Goal: Task Accomplishment & Management: Manage account settings

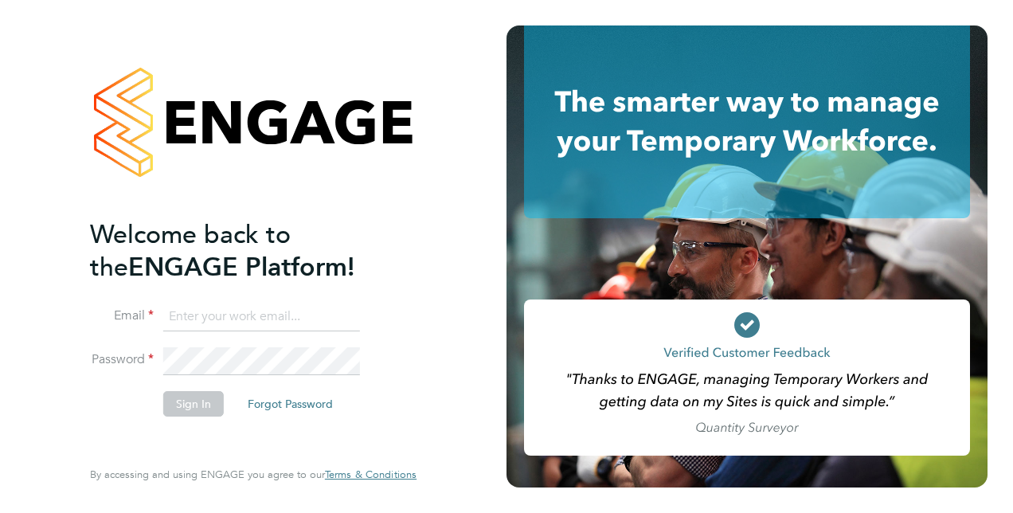
type input "greg.wimsey@vistry.co.uk"
click at [187, 407] on button "Sign In" at bounding box center [193, 403] width 61 height 25
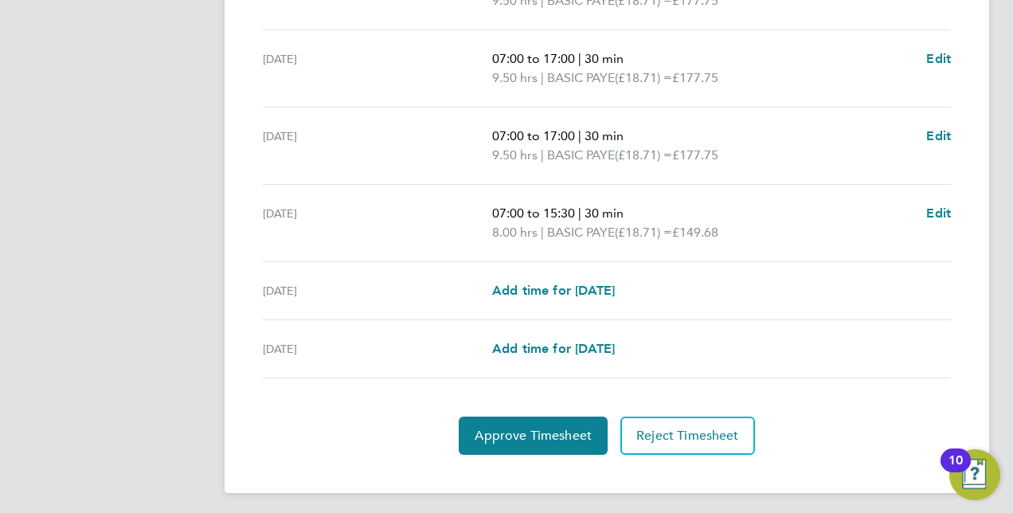
scroll to position [647, 0]
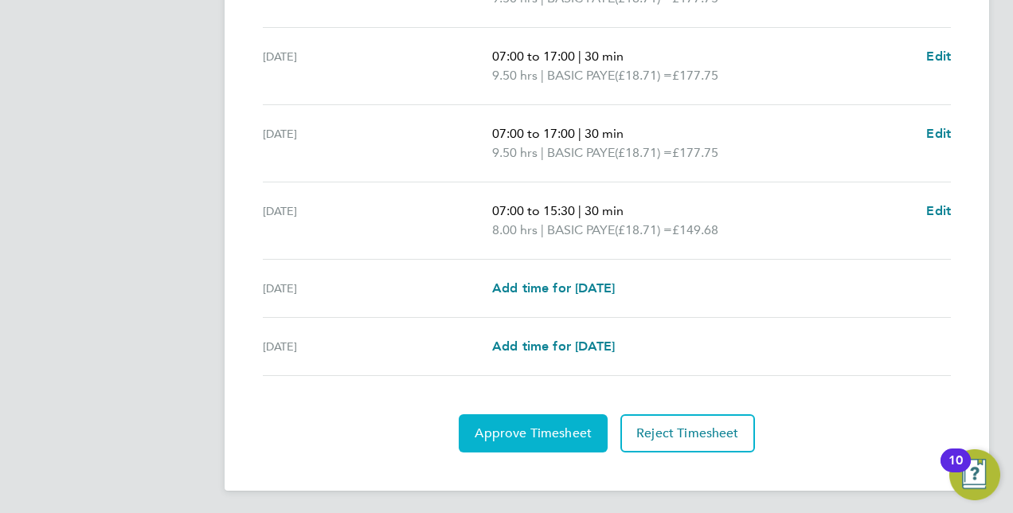
click at [549, 428] on span "Approve Timesheet" at bounding box center [533, 433] width 117 height 16
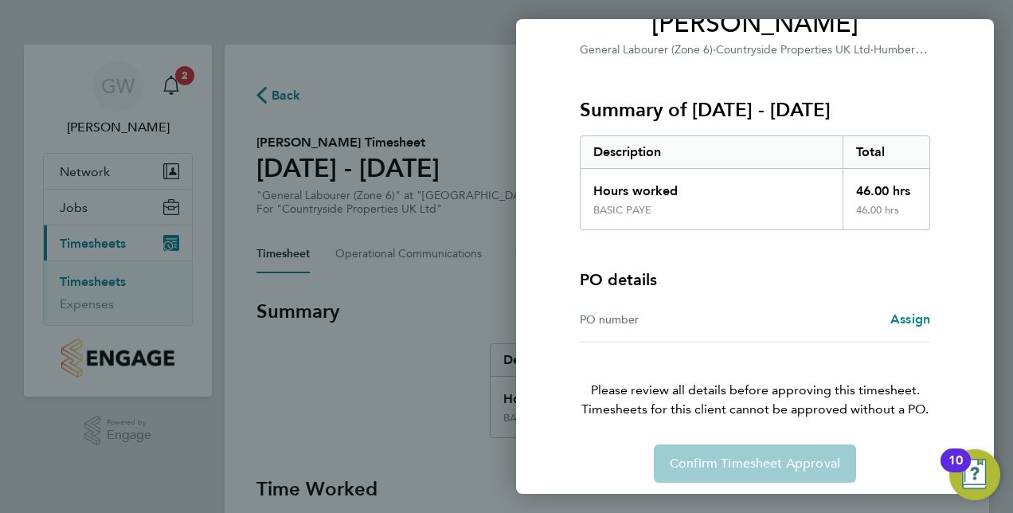
scroll to position [158, 0]
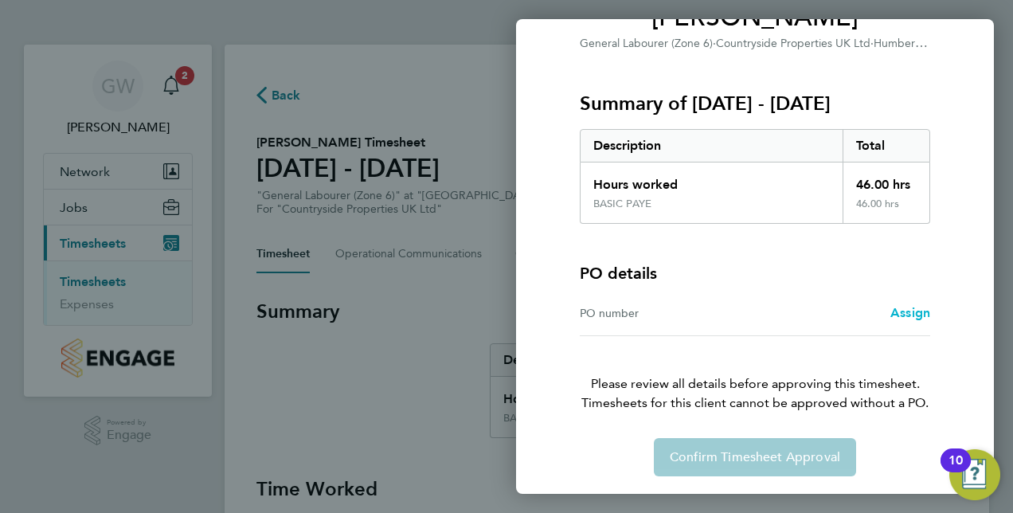
click at [911, 312] on span "Assign" at bounding box center [910, 312] width 40 height 15
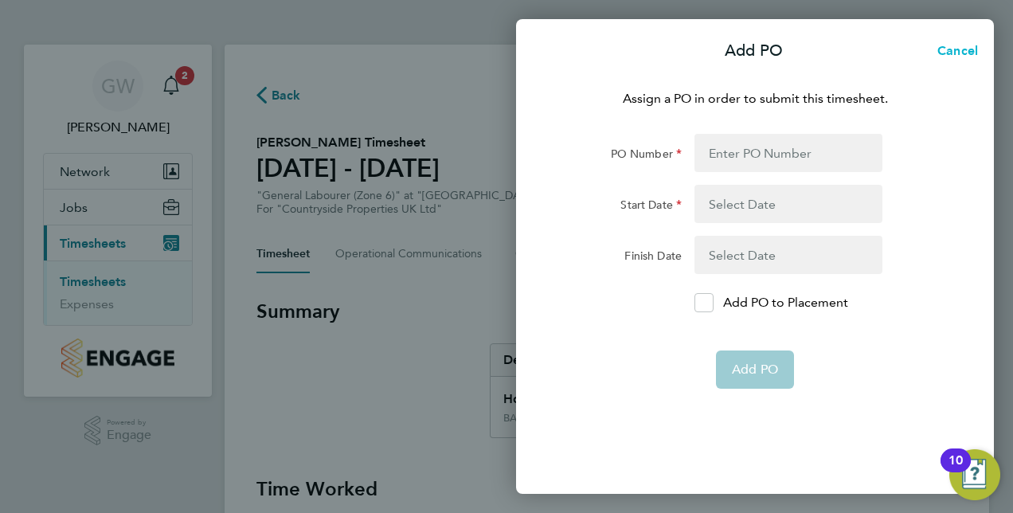
click at [961, 48] on span "Cancel" at bounding box center [954, 50] width 45 height 15
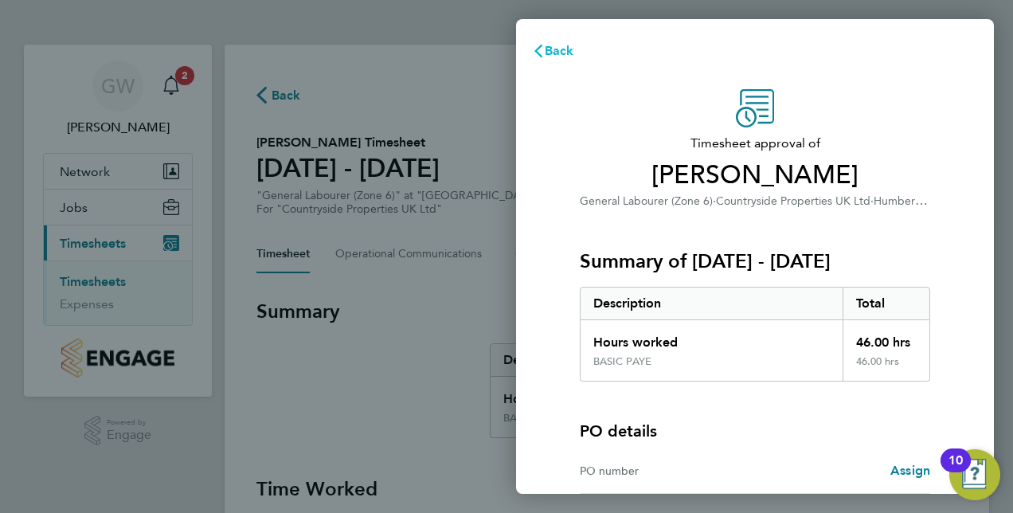
click at [545, 49] on span "Back" at bounding box center [559, 50] width 29 height 15
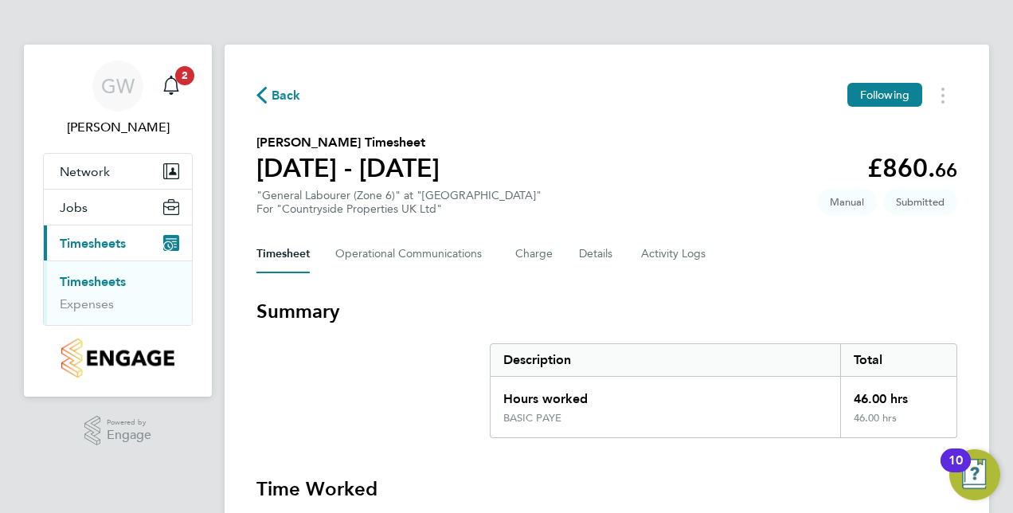
click at [119, 242] on span "Timesheets" at bounding box center [93, 243] width 66 height 15
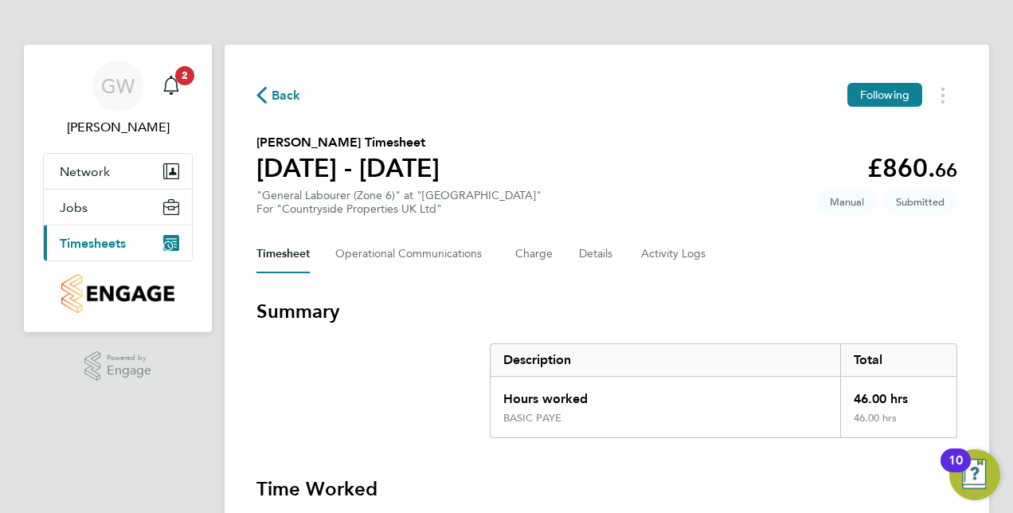
click at [119, 242] on span "Timesheets" at bounding box center [93, 243] width 66 height 15
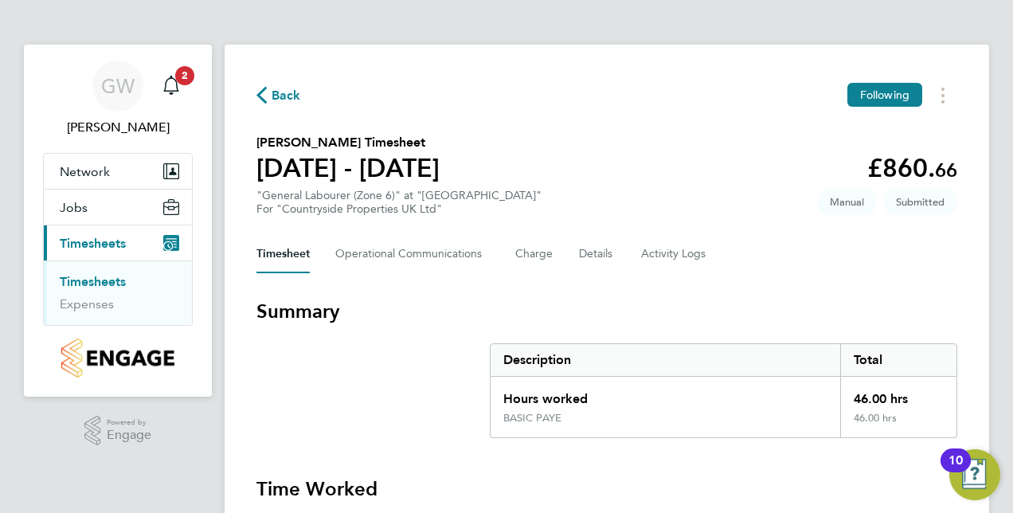
click at [110, 282] on link "Timesheets" at bounding box center [93, 281] width 66 height 15
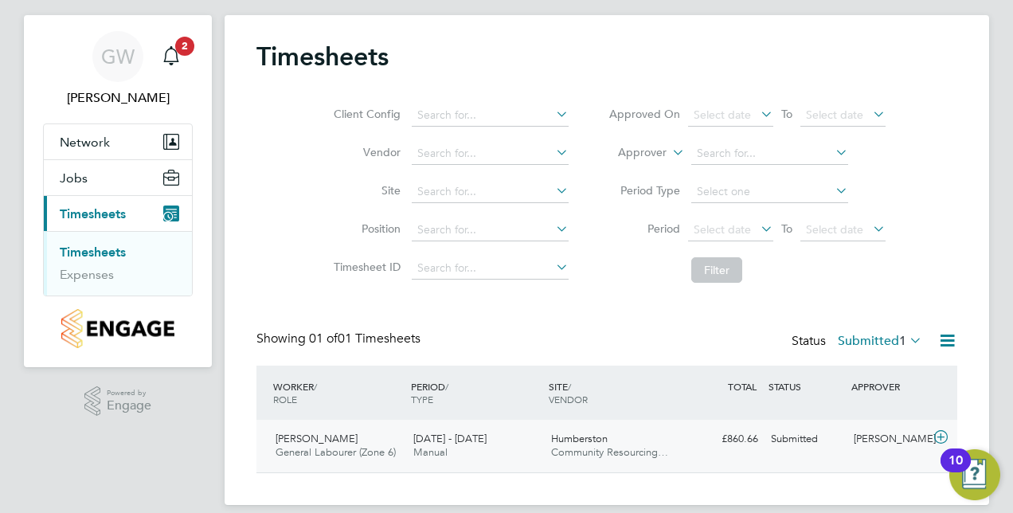
scroll to position [46, 0]
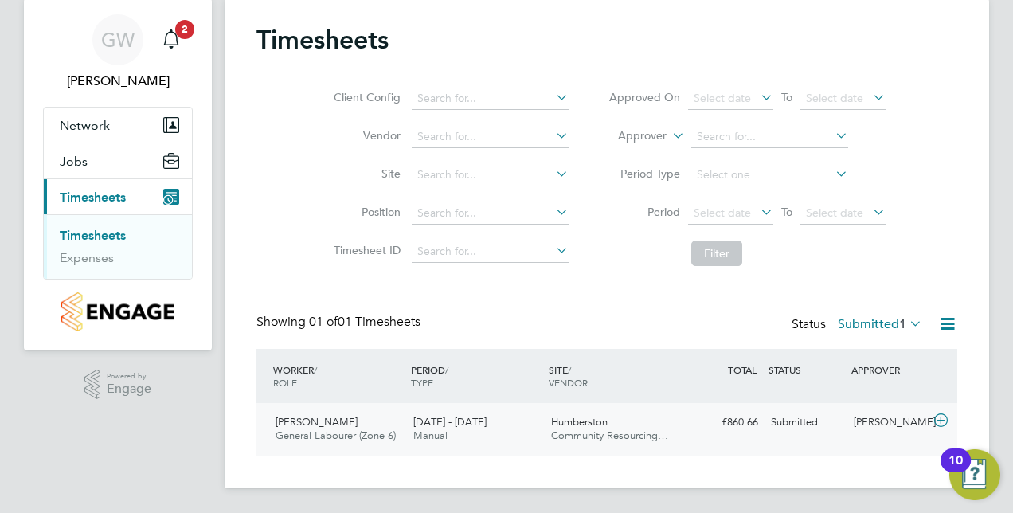
click at [332, 425] on span "Stephen Taylor" at bounding box center [317, 422] width 82 height 14
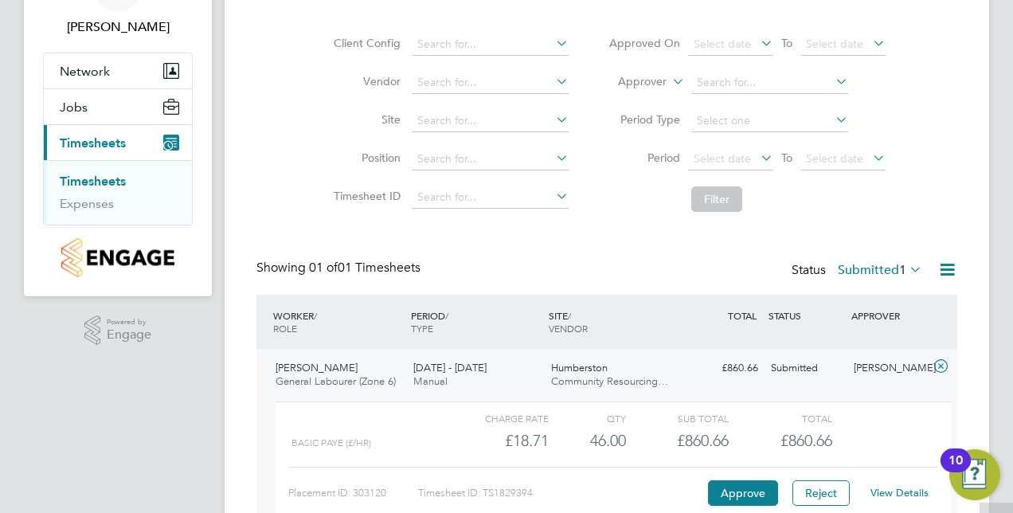
scroll to position [192, 0]
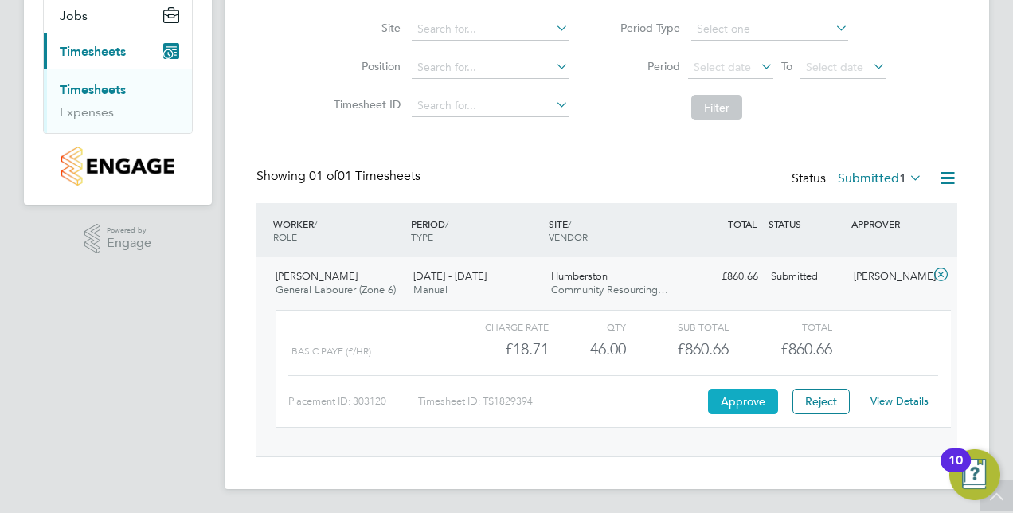
click at [745, 401] on button "Approve" at bounding box center [743, 401] width 70 height 25
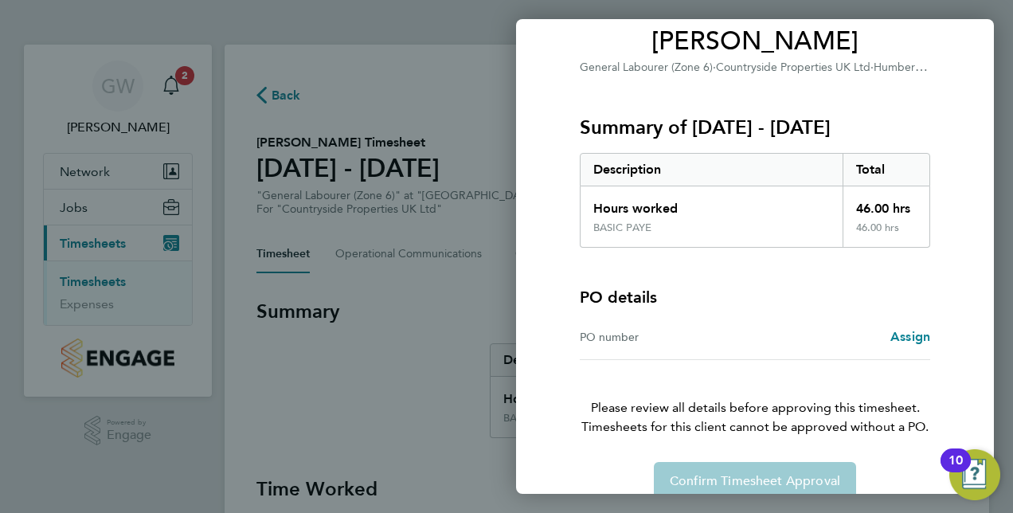
scroll to position [78, 0]
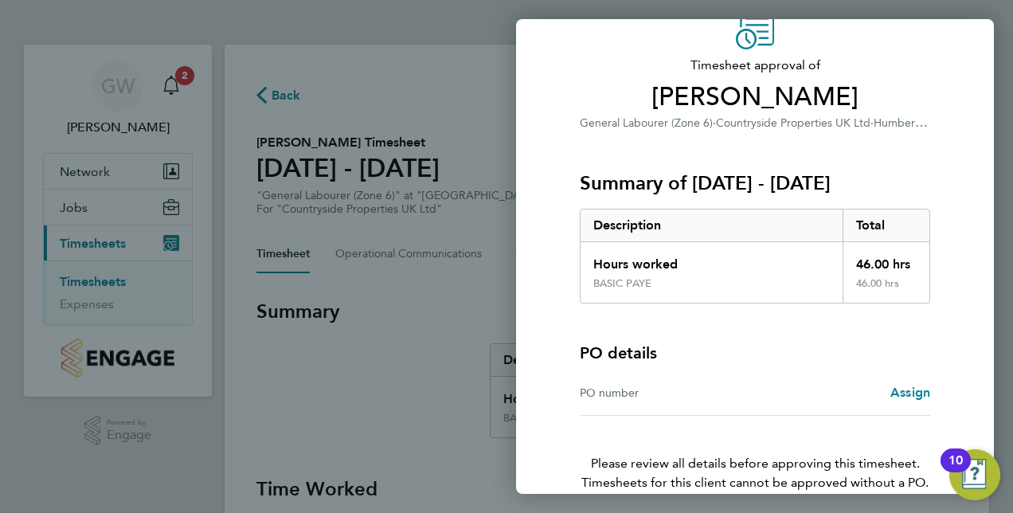
click at [293, 330] on div "Back Timesheet approval of [PERSON_NAME] General Labourer (Zone 6) · Countrysid…" at bounding box center [506, 256] width 1013 height 513
click at [365, 150] on div "Back Timesheet approval of [PERSON_NAME] General Labourer (Zone 6) · Countrysid…" at bounding box center [506, 256] width 1013 height 513
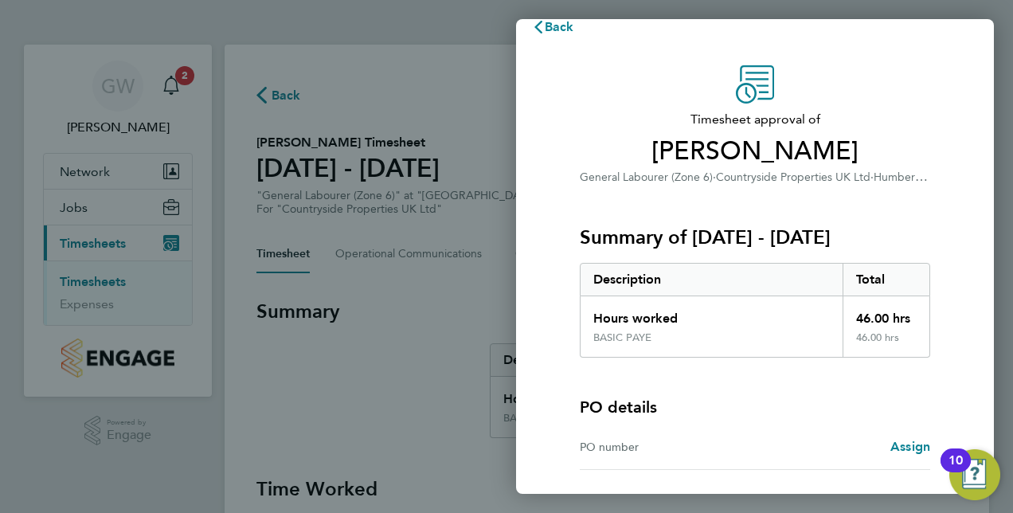
scroll to position [0, 0]
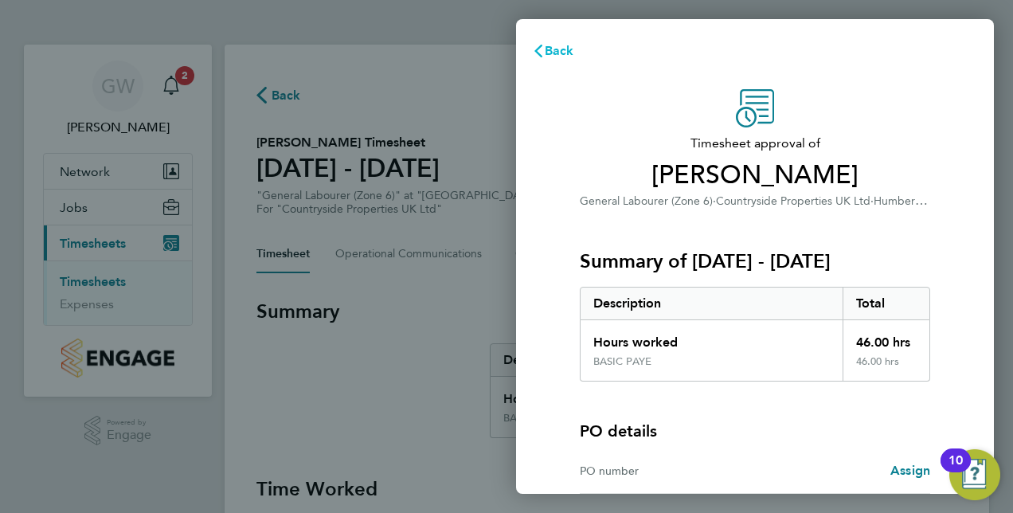
click at [554, 51] on span "Back" at bounding box center [559, 50] width 29 height 15
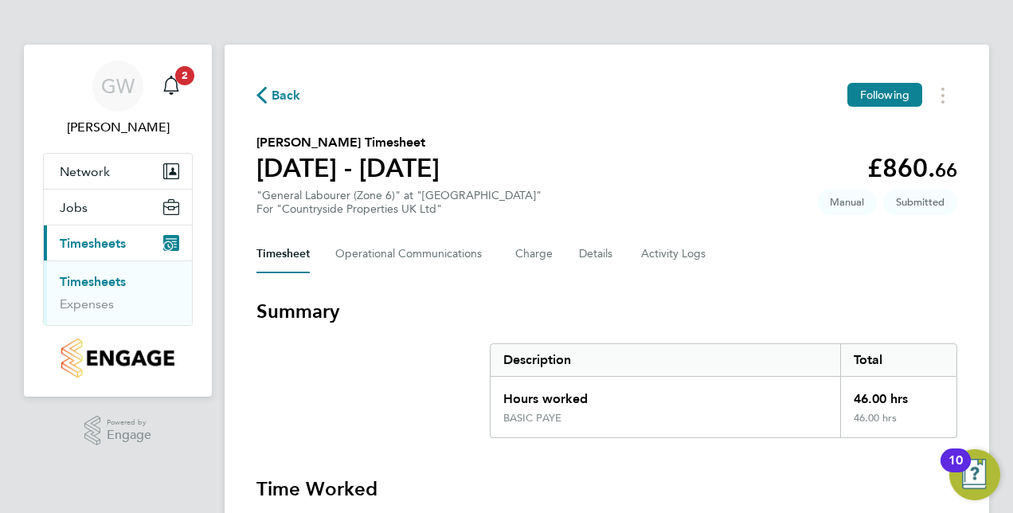
click at [171, 237] on icon "Main navigation" at bounding box center [171, 243] width 16 height 16
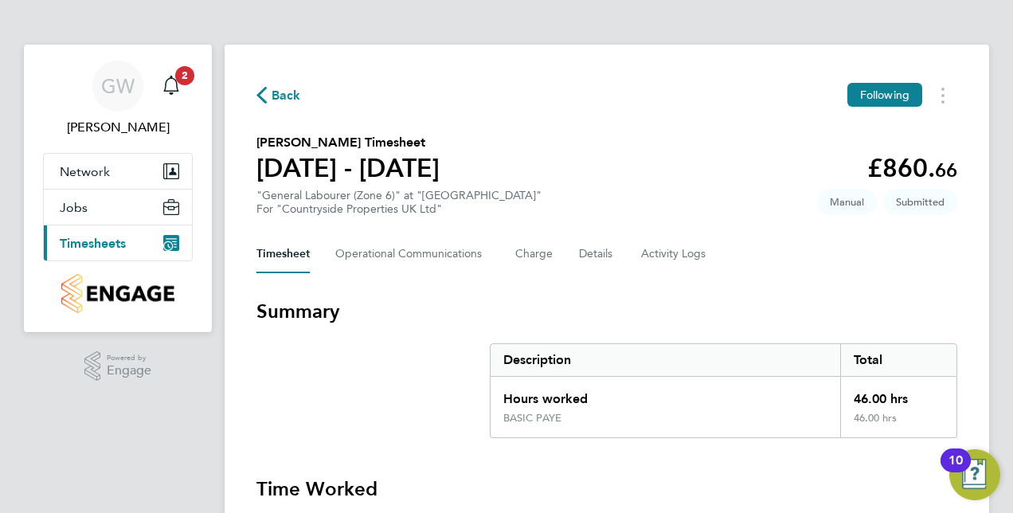
click at [171, 237] on icon "Main navigation" at bounding box center [171, 243] width 16 height 16
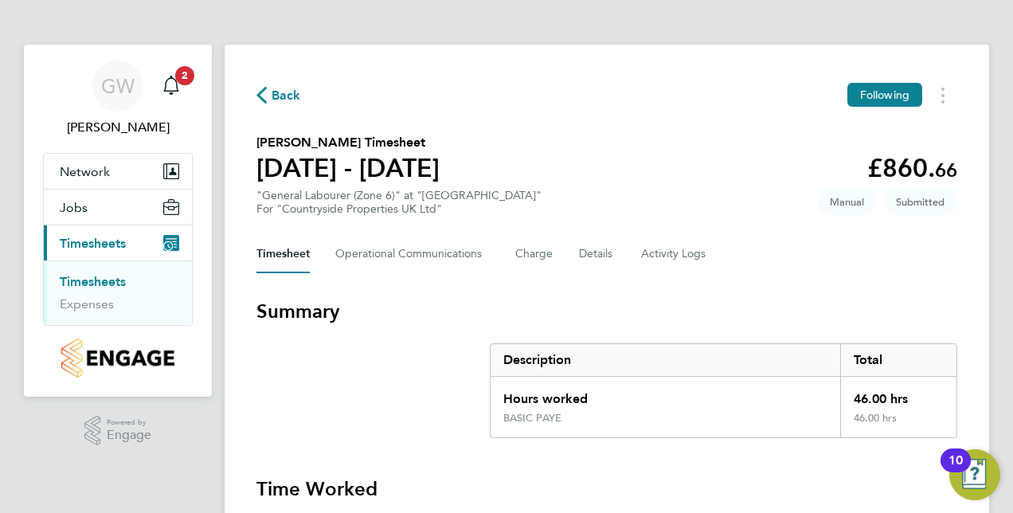
click at [104, 280] on link "Timesheets" at bounding box center [93, 281] width 66 height 15
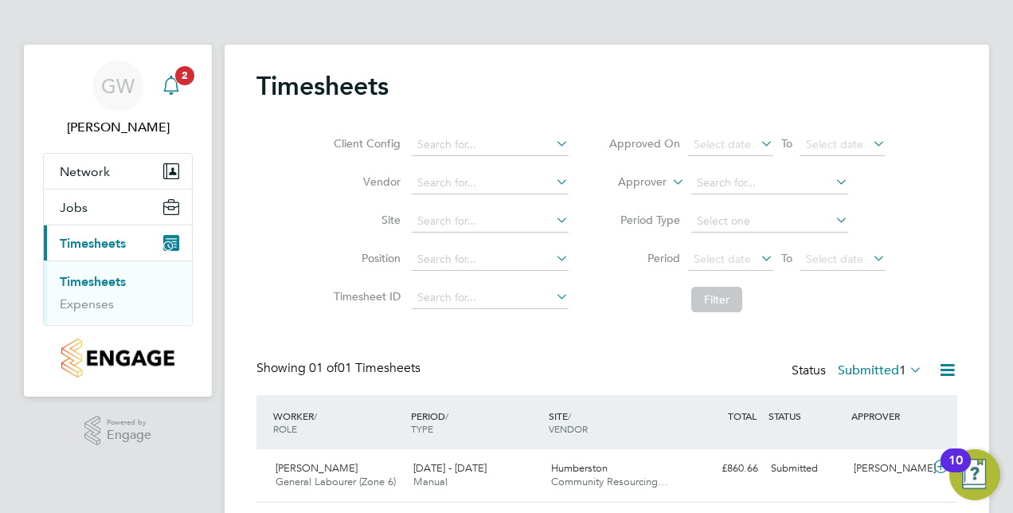
click at [182, 76] on span "2" at bounding box center [184, 75] width 19 height 19
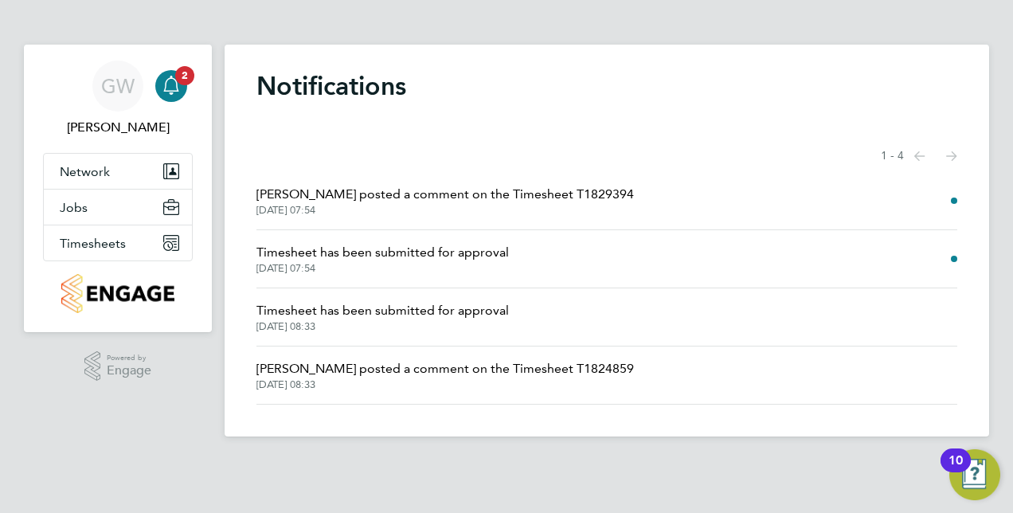
click at [326, 201] on span "Michelle Smith posted a comment on the Timesheet T1829394" at bounding box center [444, 194] width 377 height 19
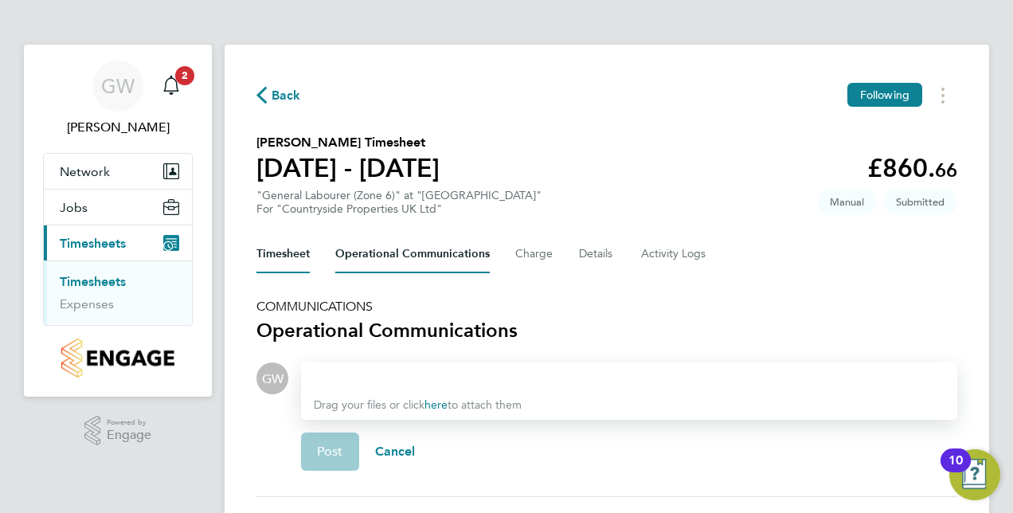
click at [287, 252] on button "Timesheet" at bounding box center [282, 254] width 53 height 38
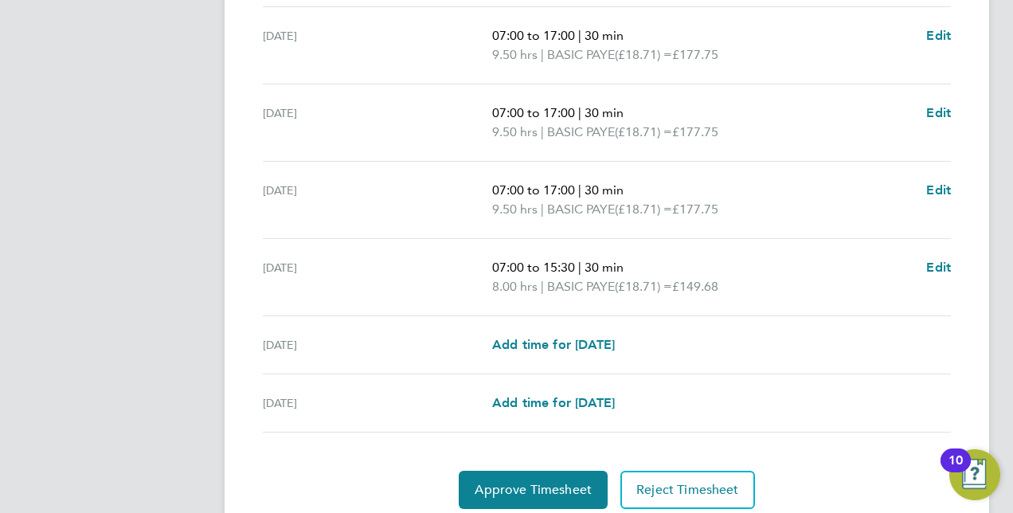
scroll to position [637, 0]
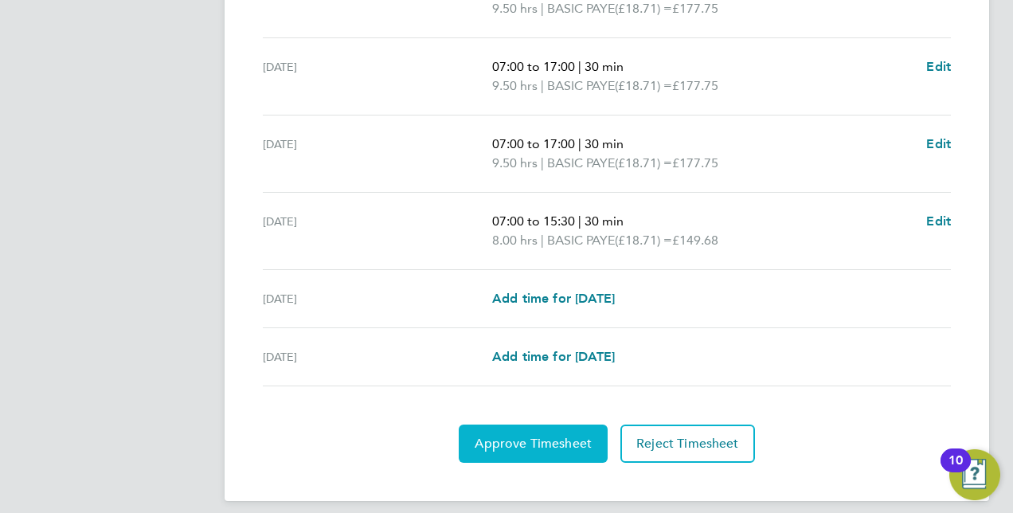
click at [520, 436] on span "Approve Timesheet" at bounding box center [533, 444] width 117 height 16
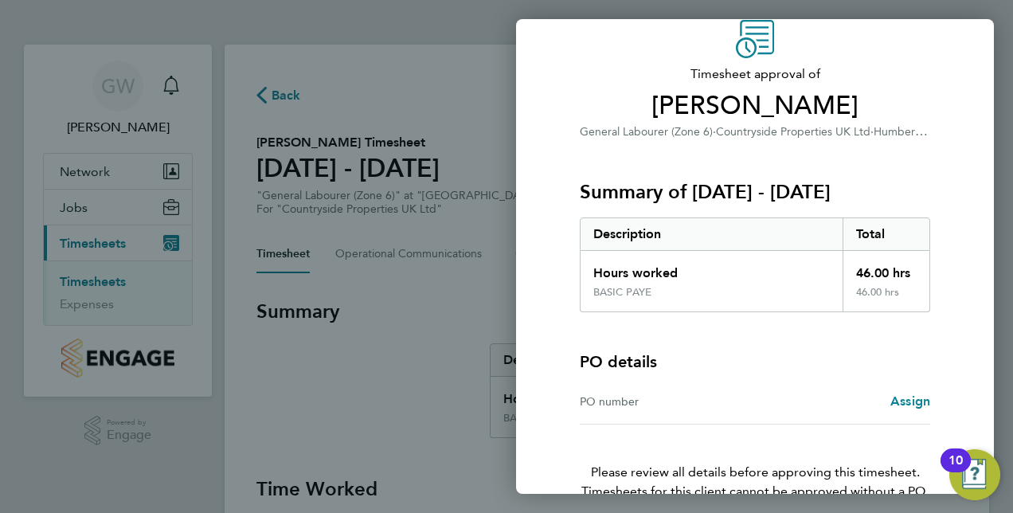
scroll to position [158, 0]
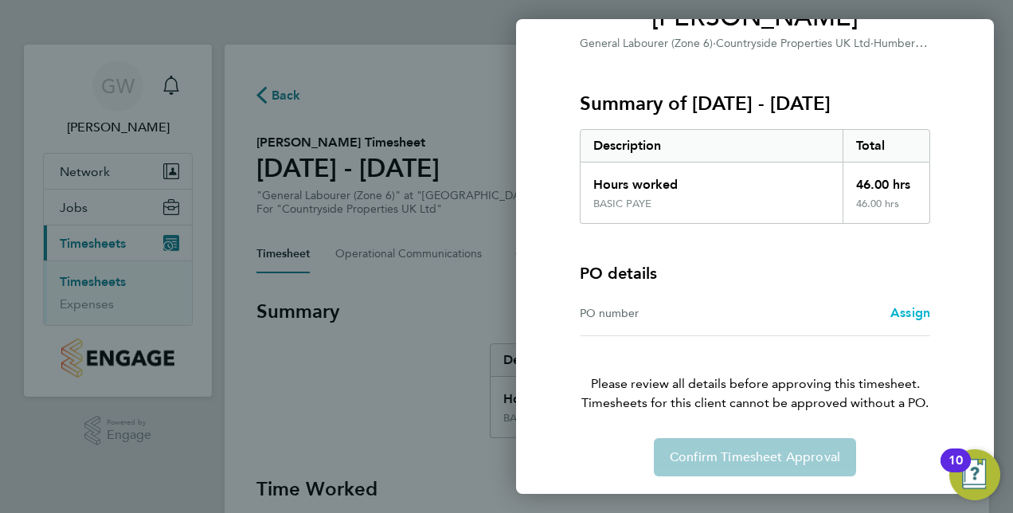
click at [916, 315] on span "Assign" at bounding box center [910, 312] width 40 height 15
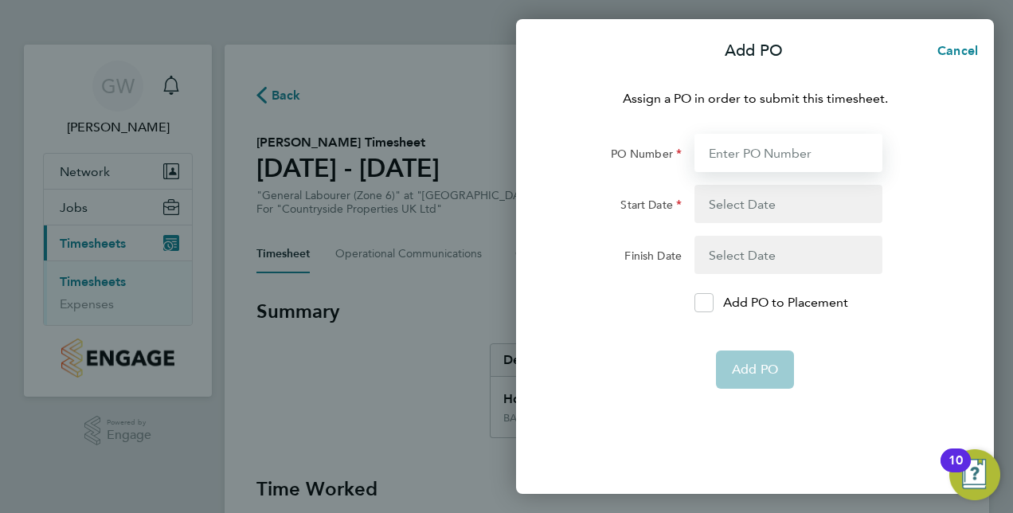
click at [744, 152] on input "PO Number" at bounding box center [788, 153] width 188 height 38
type input "YZ113"
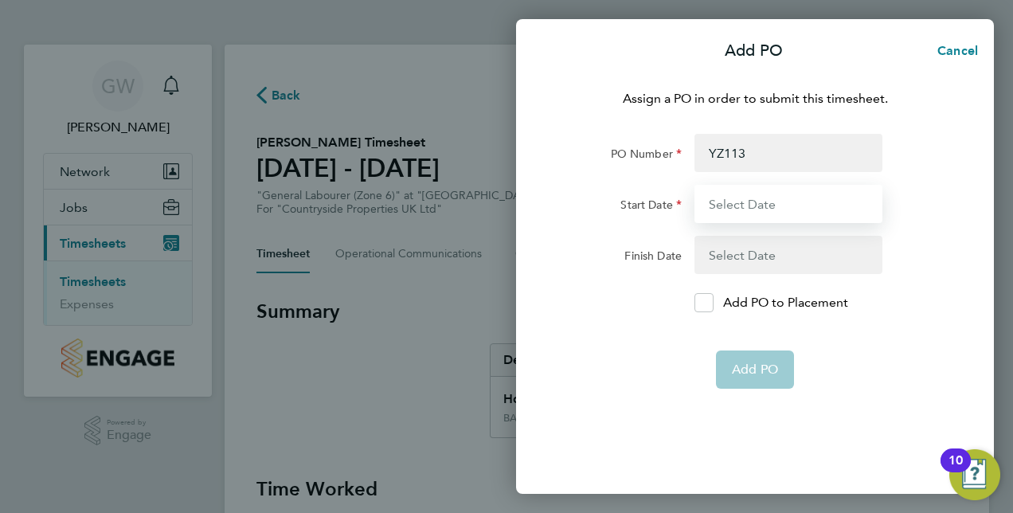
type input "15 Sep 25"
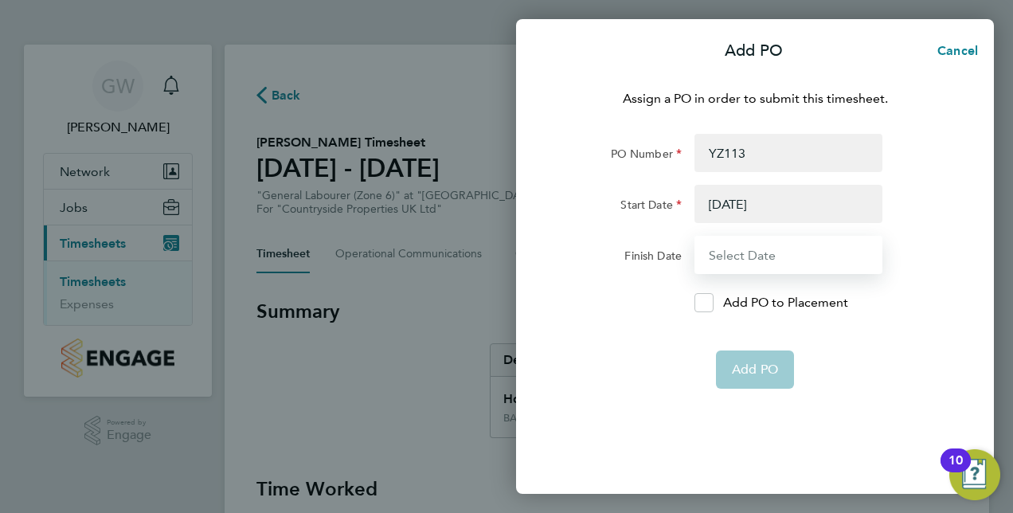
type input "21 Sep 25"
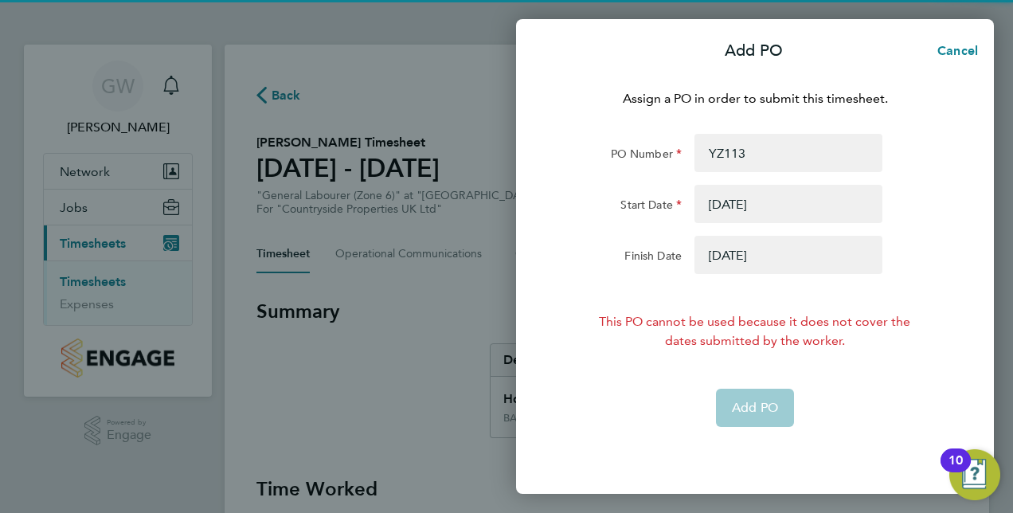
click at [736, 207] on button "button" at bounding box center [788, 204] width 188 height 38
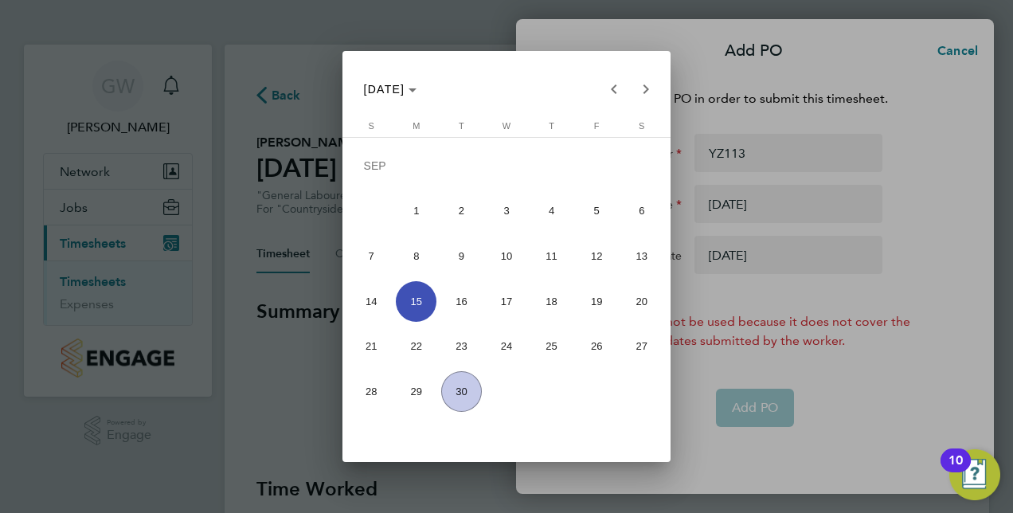
click at [468, 393] on span "30" at bounding box center [461, 391] width 41 height 41
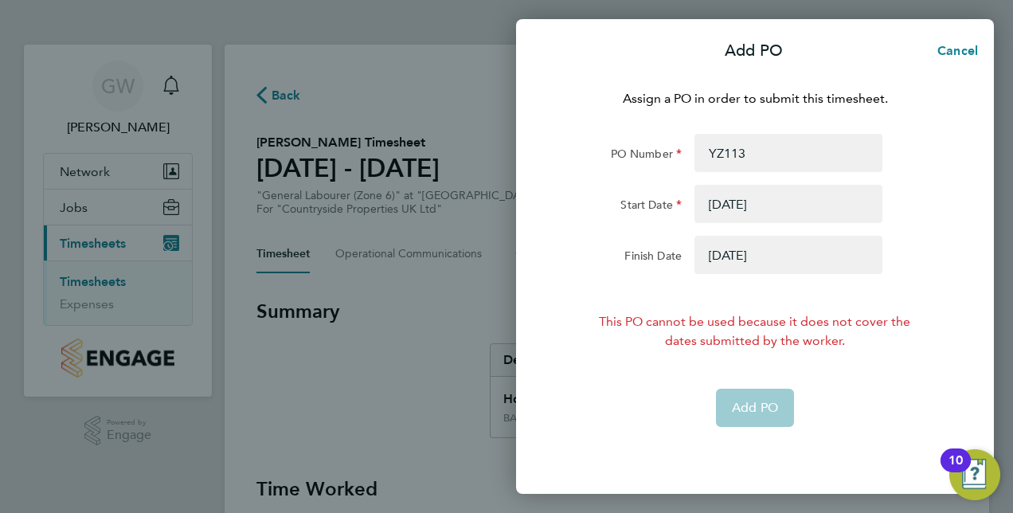
click at [728, 205] on button "button" at bounding box center [788, 204] width 188 height 38
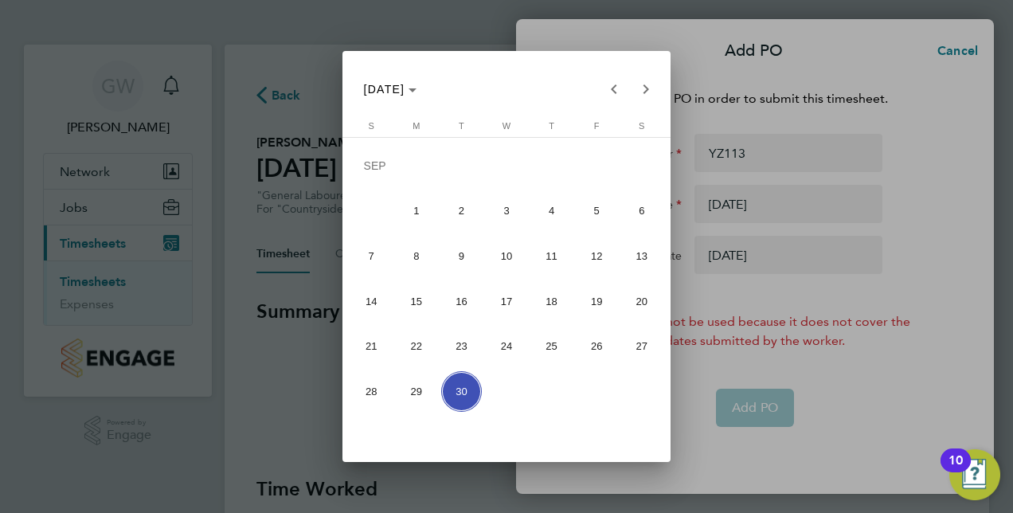
click at [723, 260] on div at bounding box center [506, 256] width 1013 height 513
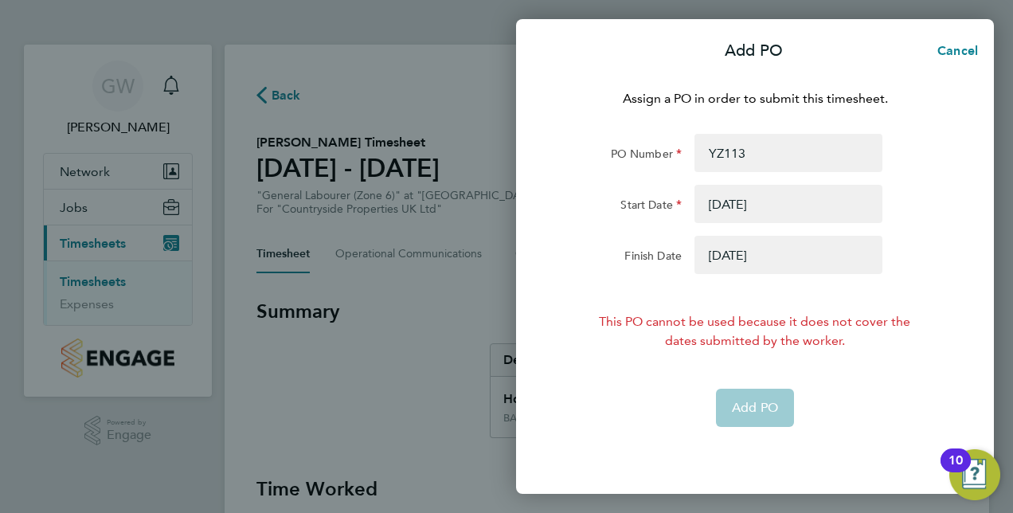
click at [737, 202] on button "button" at bounding box center [788, 204] width 188 height 38
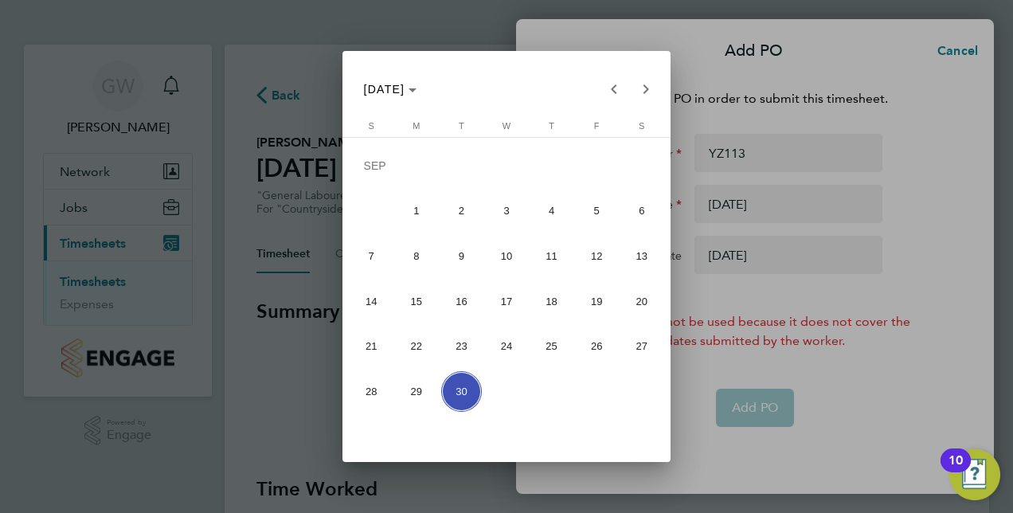
click at [419, 347] on span "22" at bounding box center [416, 346] width 41 height 41
type input "22 Sep 25"
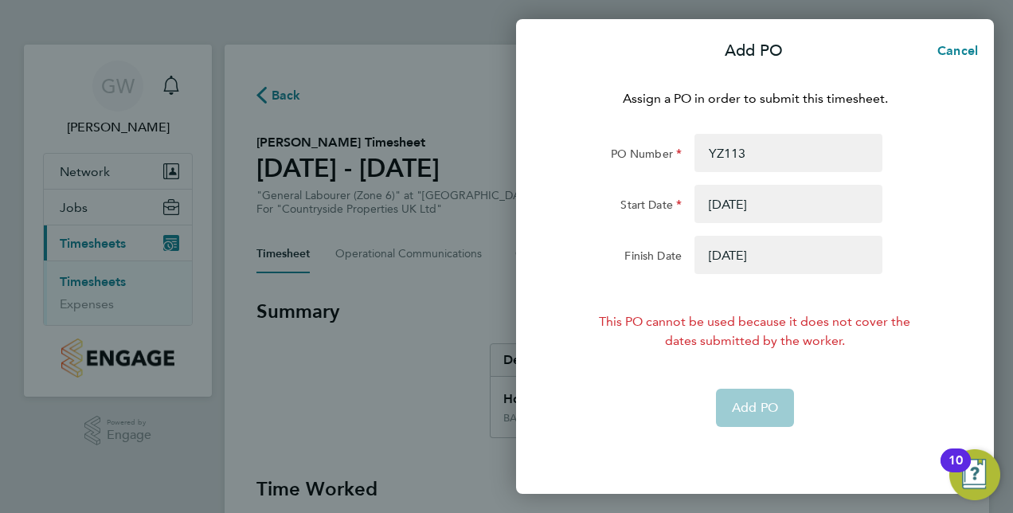
click at [766, 256] on button "button" at bounding box center [788, 255] width 188 height 38
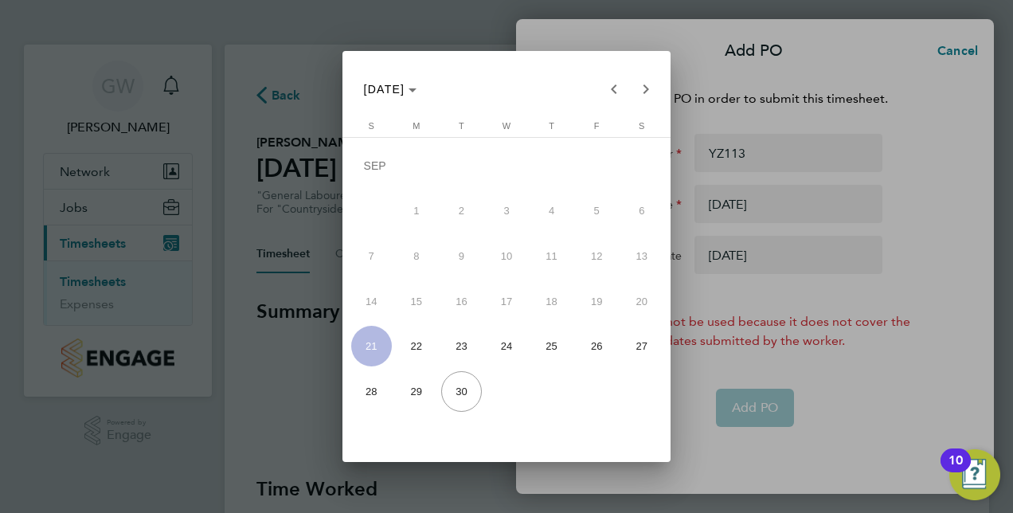
click at [592, 347] on span "26" at bounding box center [597, 346] width 41 height 41
type input "26 Sep 25"
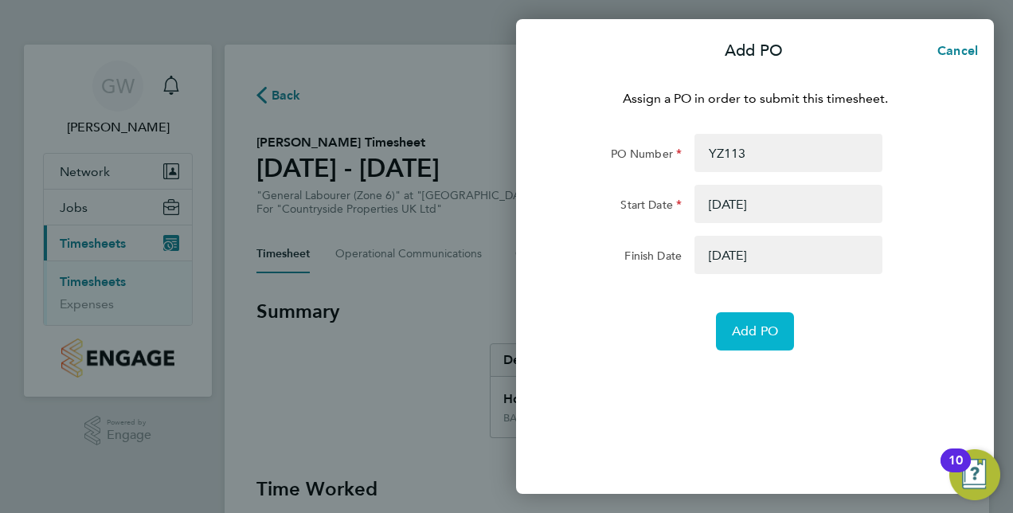
click at [760, 328] on span "Add PO" at bounding box center [755, 331] width 46 height 16
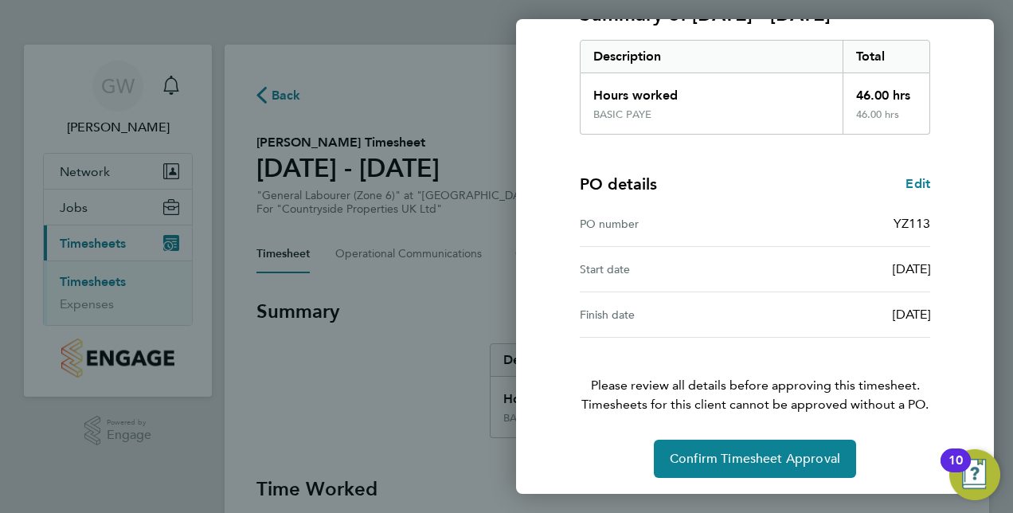
scroll to position [248, 0]
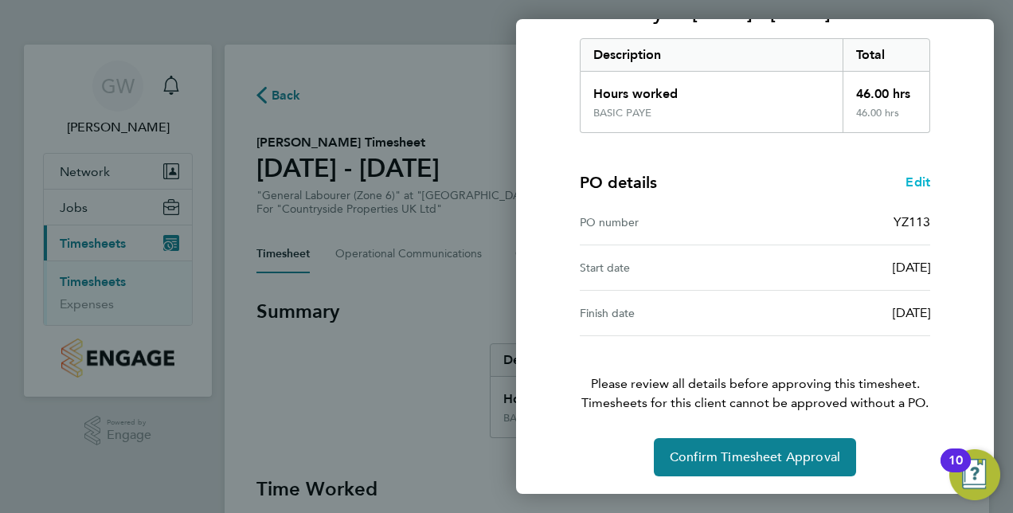
click at [923, 183] on span "Edit" at bounding box center [917, 181] width 25 height 15
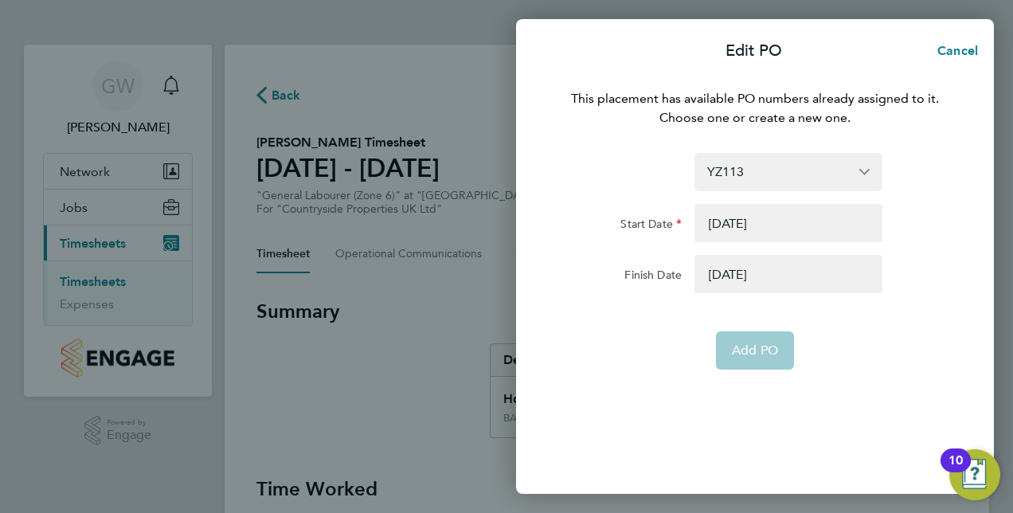
click at [752, 275] on button "button" at bounding box center [788, 274] width 188 height 38
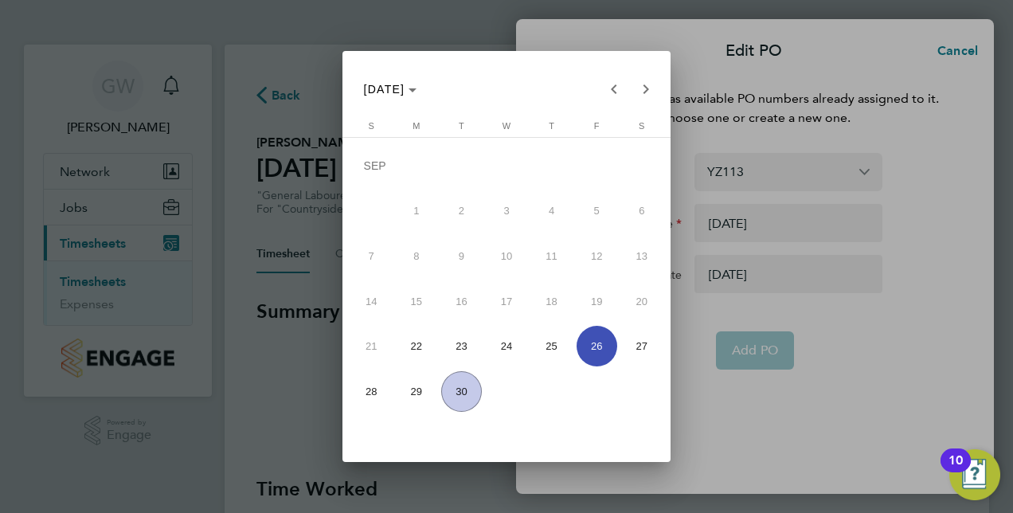
click at [381, 393] on span "28" at bounding box center [371, 391] width 41 height 41
type input "28 Sep 25"
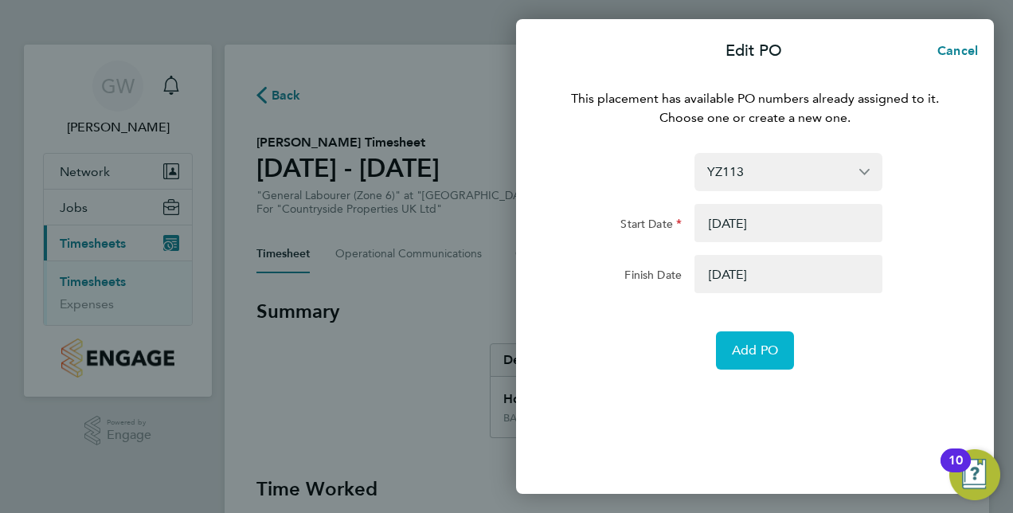
click at [749, 349] on span "Add PO" at bounding box center [755, 350] width 46 height 16
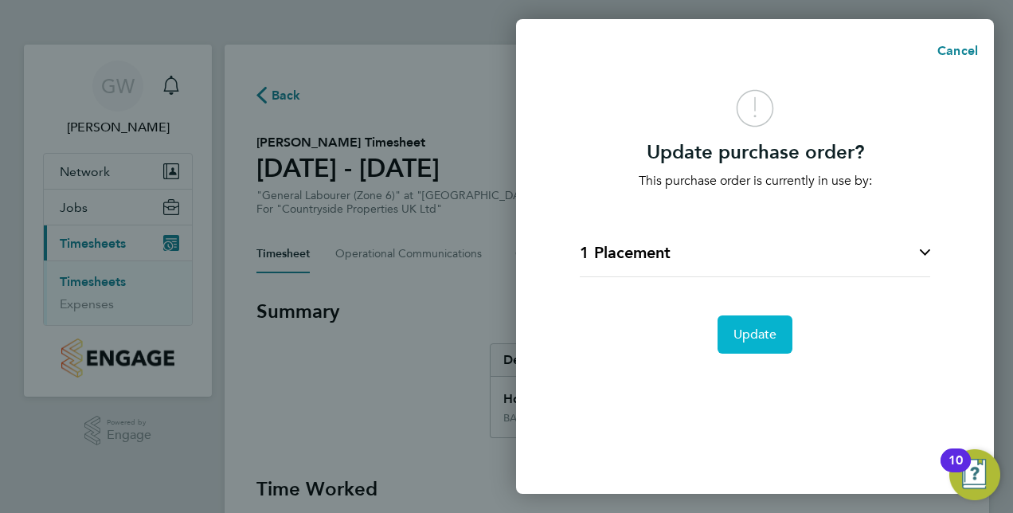
click at [751, 339] on span "Update" at bounding box center [755, 334] width 44 height 16
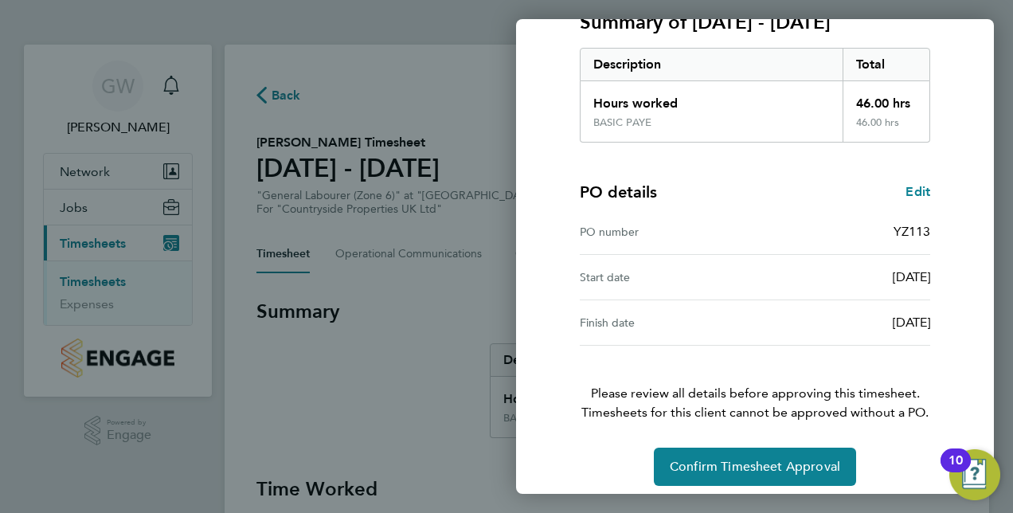
scroll to position [248, 0]
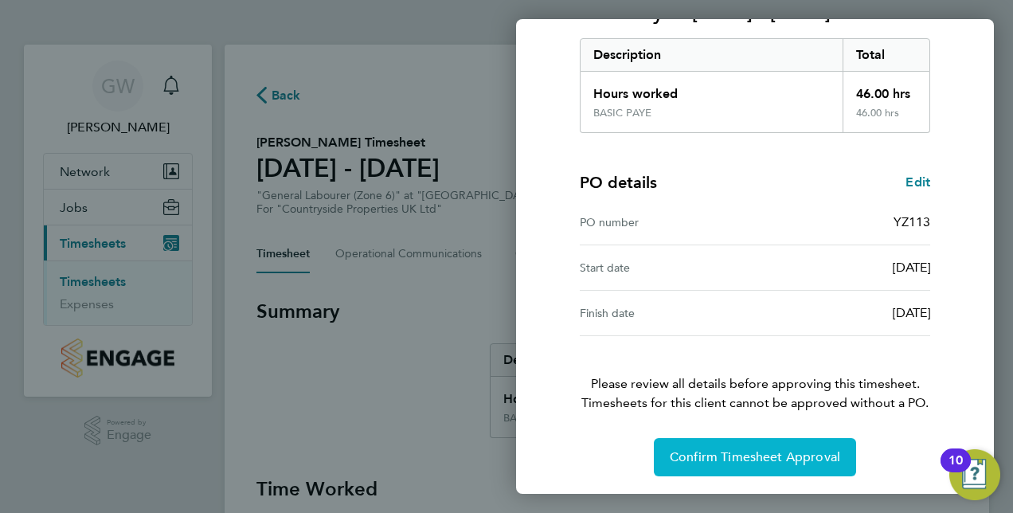
click at [727, 456] on span "Confirm Timesheet Approval" at bounding box center [755, 457] width 170 height 16
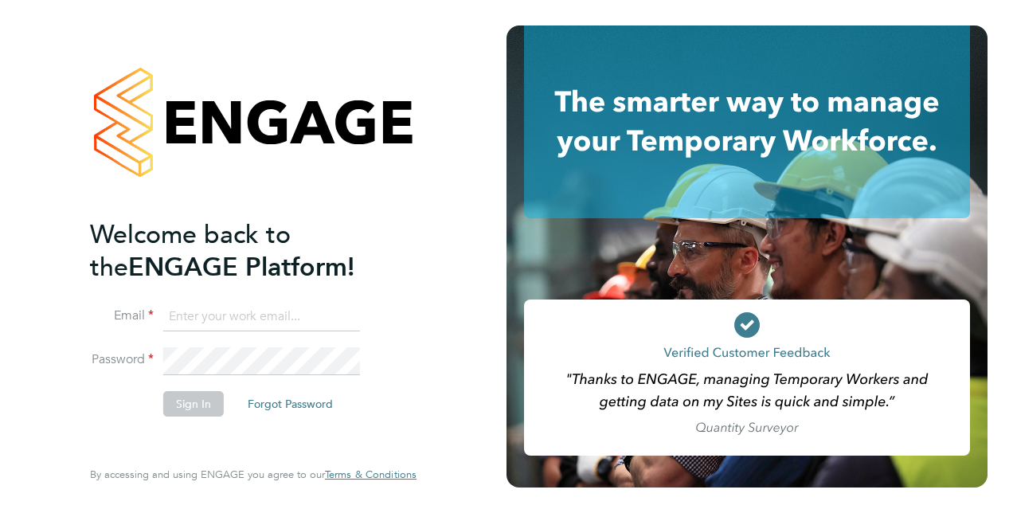
type input "greg.wimsey@vistry.co.uk"
click at [192, 406] on button "Sign In" at bounding box center [193, 403] width 61 height 25
